Goal: Task Accomplishment & Management: Use online tool/utility

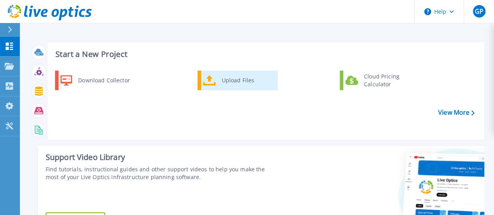
click at [227, 80] on div "Upload Files" at bounding box center [247, 81] width 58 height 16
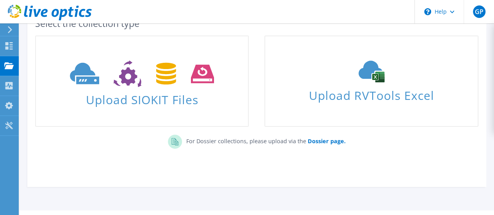
scroll to position [65, 0]
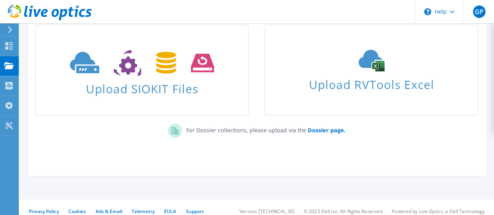
drag, startPoint x: 497, startPoint y: 67, endPoint x: 499, endPoint y: 113, distance: 46.1
click at [493, 113] on html "GP Usuário Final [PERSON_NAME] [PERSON_NAME][EMAIL_ADDRESS][PERSON_NAME][DOMAIN…" at bounding box center [247, 42] width 494 height 215
click at [324, 132] on b "Dossier page." at bounding box center [326, 129] width 38 height 7
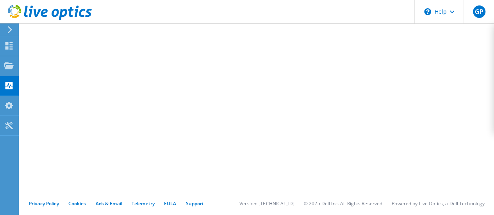
click at [42, 21] on link at bounding box center [50, 19] width 84 height 7
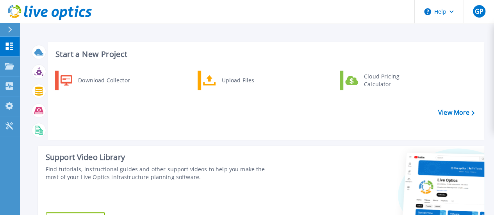
click at [301, 131] on div "Download Collector Upload Files Cloud Pricing Calculator" at bounding box center [264, 102] width 431 height 67
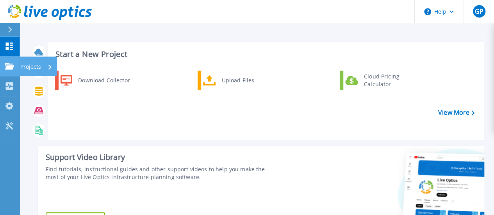
click at [6, 67] on icon at bounding box center [9, 66] width 9 height 7
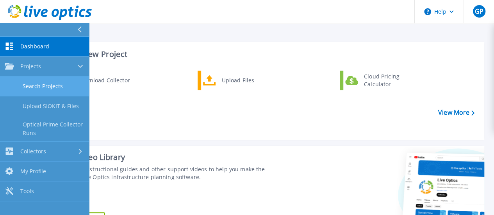
click at [31, 84] on link "Search Projects" at bounding box center [44, 86] width 89 height 20
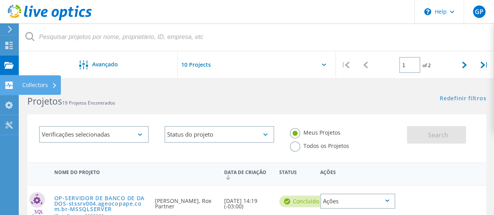
click at [5, 85] on icon at bounding box center [8, 85] width 9 height 7
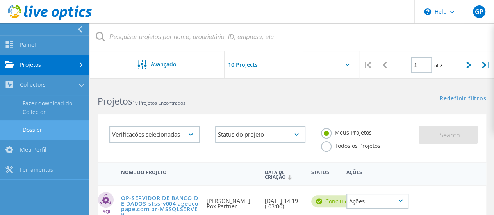
click at [34, 126] on link "Dossier" at bounding box center [44, 130] width 89 height 20
